Goal: Check status

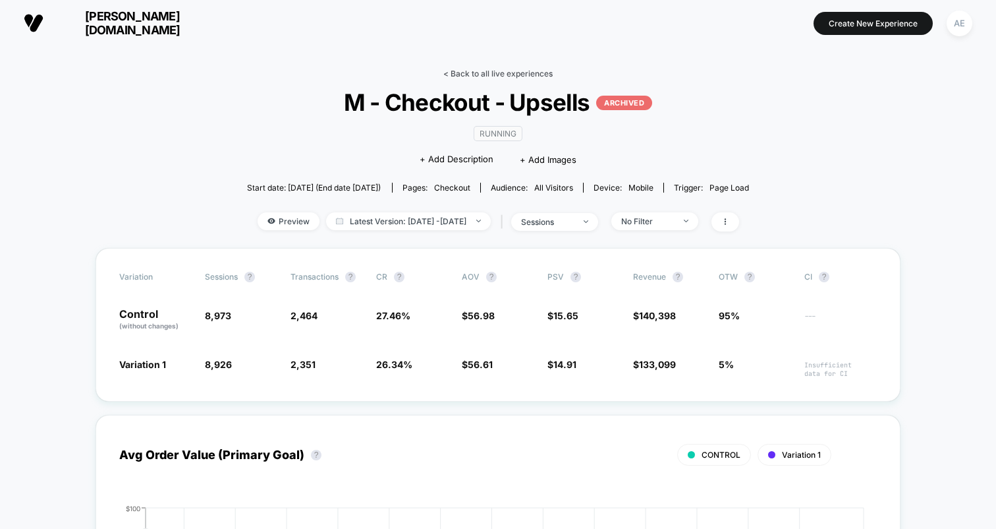
click at [457, 74] on link "< Back to all live experiences" at bounding box center [498, 74] width 109 height 10
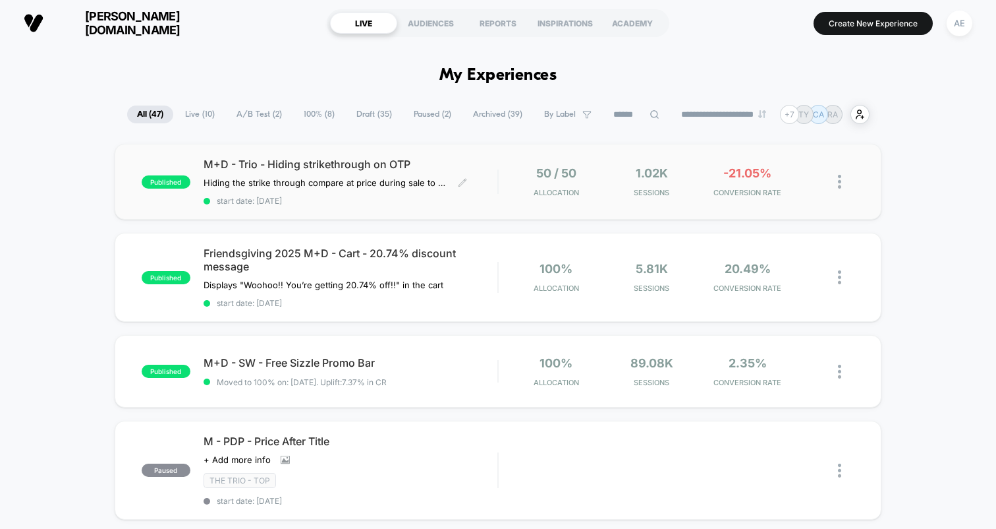
click at [354, 196] on span "start date: [DATE]" at bounding box center [351, 201] width 294 height 10
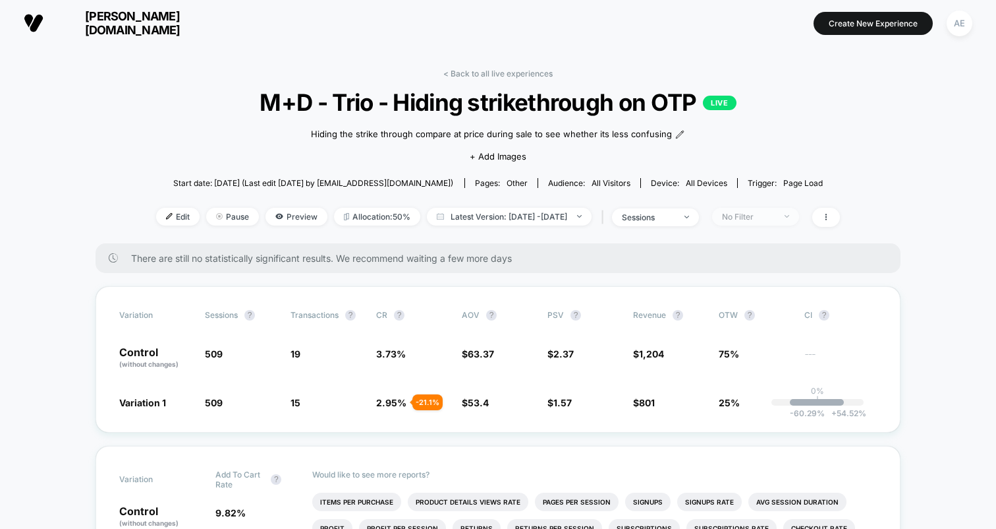
click at [765, 213] on div "No Filter" at bounding box center [748, 217] width 53 height 10
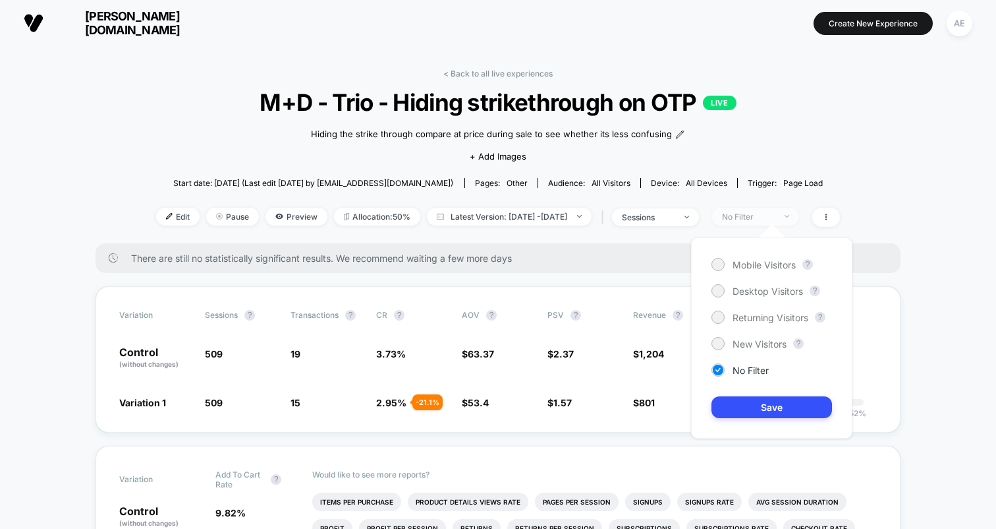
click at [765, 213] on div "No Filter" at bounding box center [748, 217] width 53 height 10
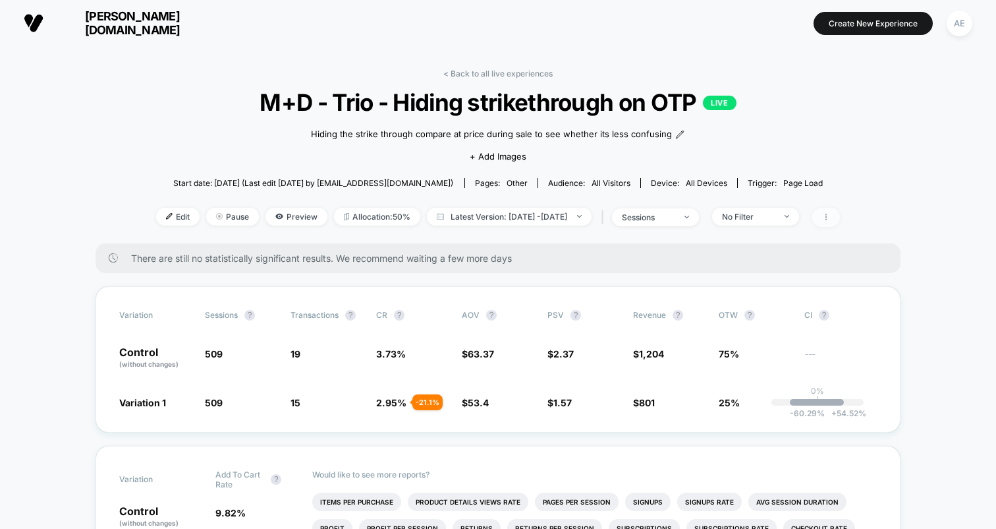
click at [830, 213] on icon at bounding box center [827, 217] width 8 height 8
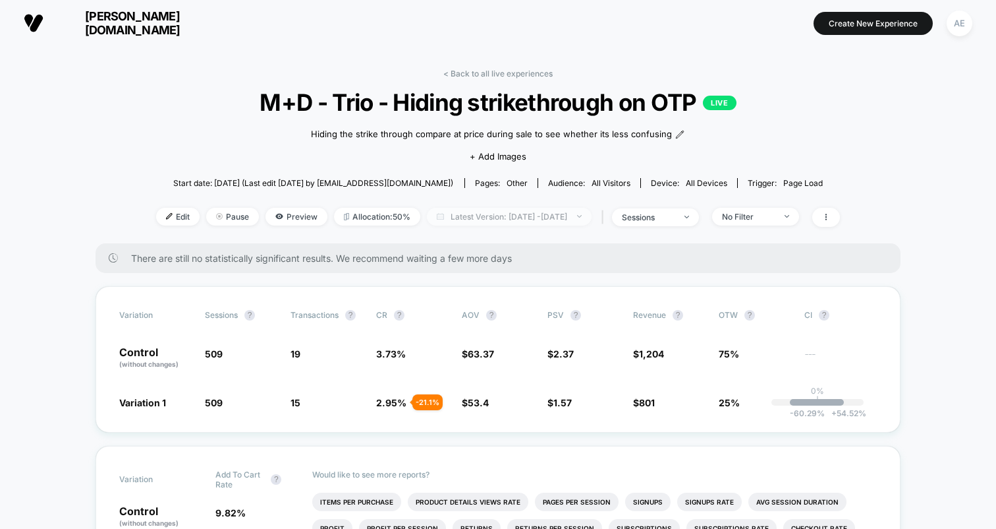
click at [517, 223] on span "Latest Version: [DATE] - [DATE]" at bounding box center [509, 217] width 165 height 18
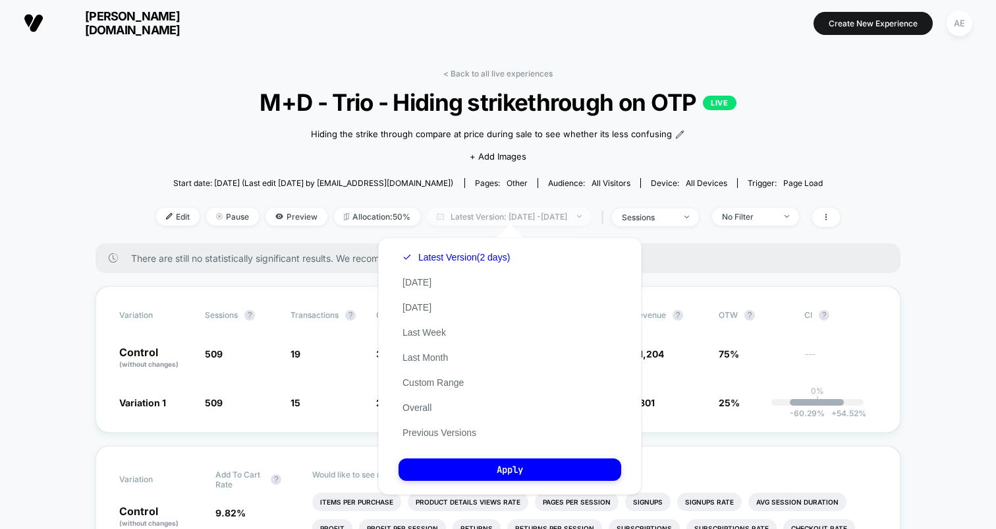
click at [517, 219] on span "Latest Version: [DATE] - [DATE]" at bounding box center [509, 217] width 165 height 18
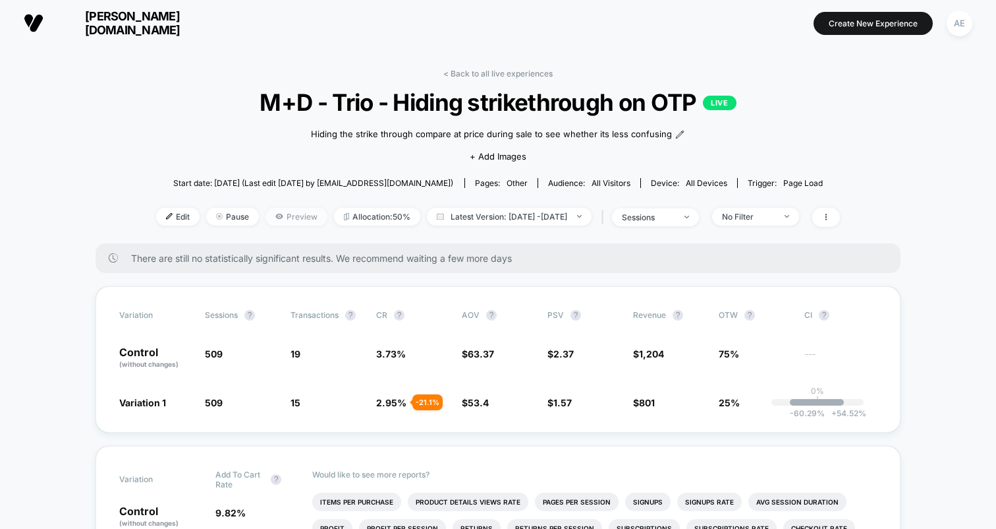
click at [274, 216] on span "Preview" at bounding box center [297, 217] width 62 height 18
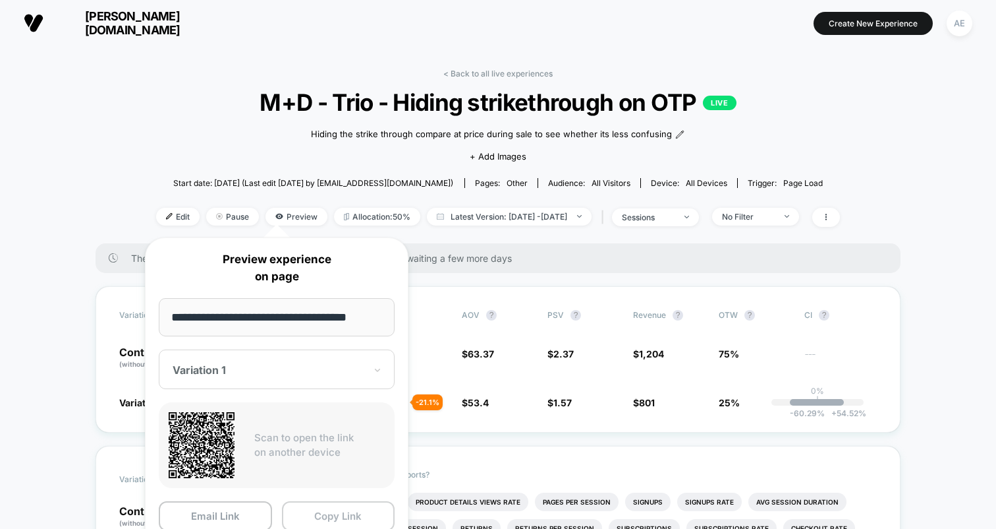
click at [335, 511] on button "Copy Link" at bounding box center [338, 516] width 113 height 30
